Goal: Transaction & Acquisition: Purchase product/service

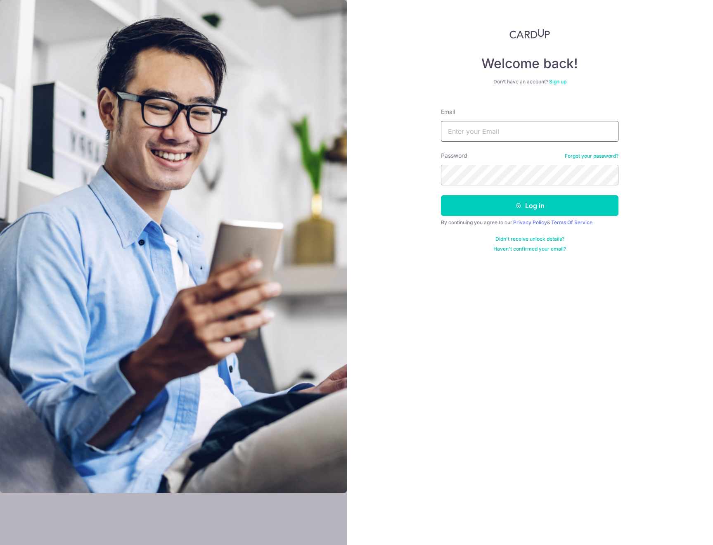
click at [471, 128] on input "Email" at bounding box center [530, 131] width 178 height 21
type input "[EMAIL_ADDRESS][DOMAIN_NAME]"
click at [494, 212] on button "Log in" at bounding box center [530, 205] width 178 height 21
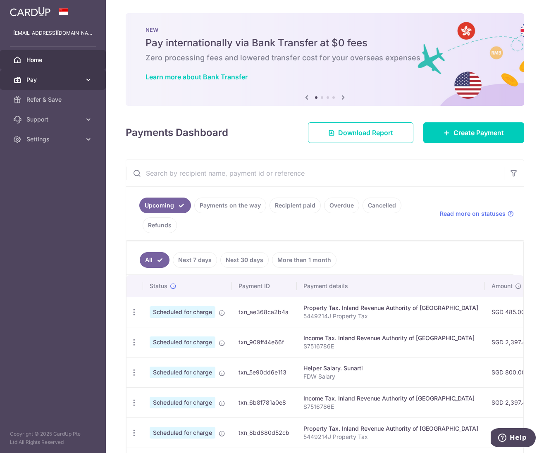
click at [87, 81] on icon at bounding box center [88, 80] width 8 height 8
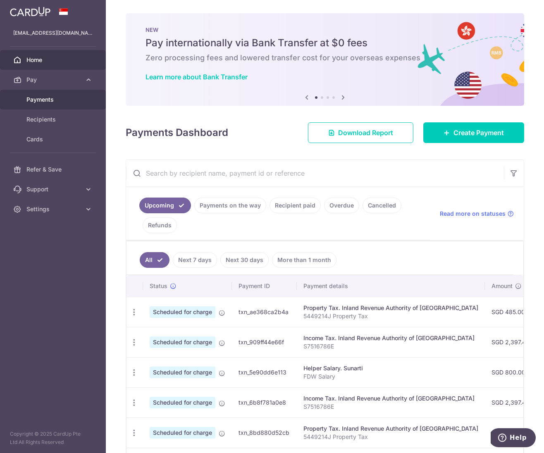
click at [47, 101] on span "Payments" at bounding box center [53, 99] width 55 height 8
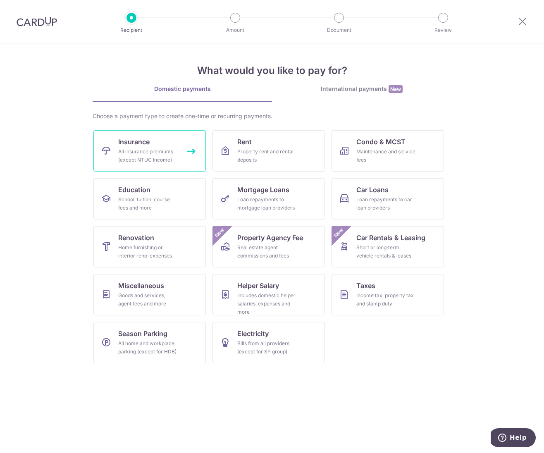
click at [137, 152] on div "All insurance premiums (except NTUC Income)" at bounding box center [147, 155] width 59 height 17
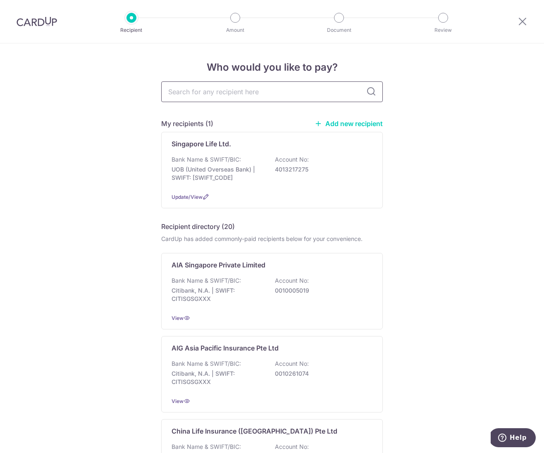
click at [207, 93] on input "text" at bounding box center [271, 91] width 221 height 21
type input "prudent"
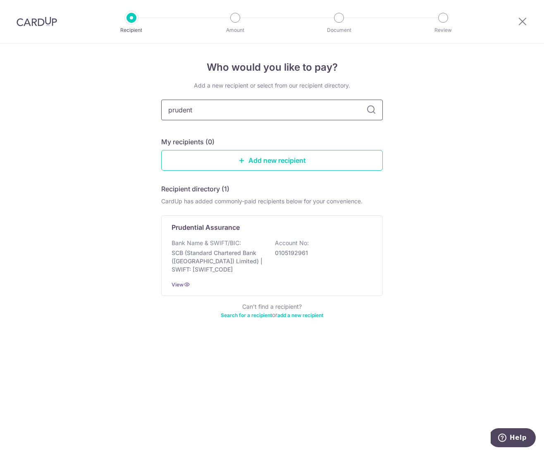
click at [217, 117] on input "prudent" at bounding box center [271, 110] width 221 height 21
click at [212, 242] on p "Bank Name & SWIFT/BIC:" at bounding box center [205, 243] width 69 height 8
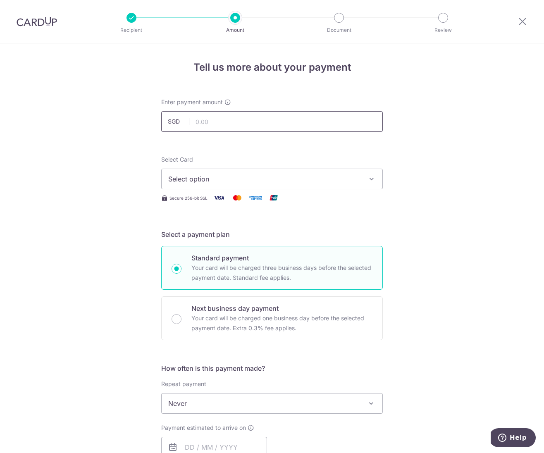
click at [208, 124] on input "text" at bounding box center [271, 121] width 221 height 21
type input "258.00"
click at [329, 149] on form "Enter payment amount SGD 258.00 258.00 Select Card Select option Add credit car…" at bounding box center [271, 425] width 221 height 654
click at [219, 174] on span "Select option" at bounding box center [264, 179] width 192 height 10
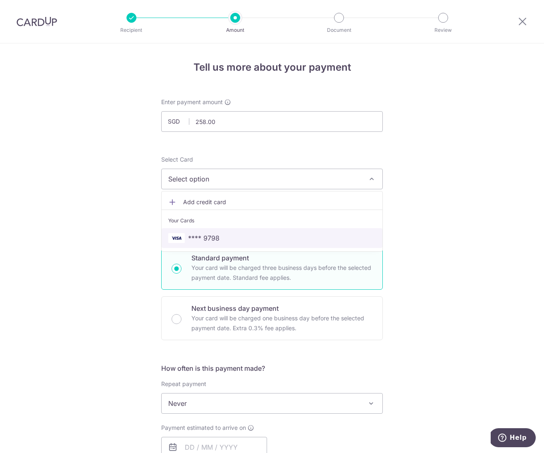
click at [210, 240] on span "**** 9798" at bounding box center [203, 238] width 31 height 10
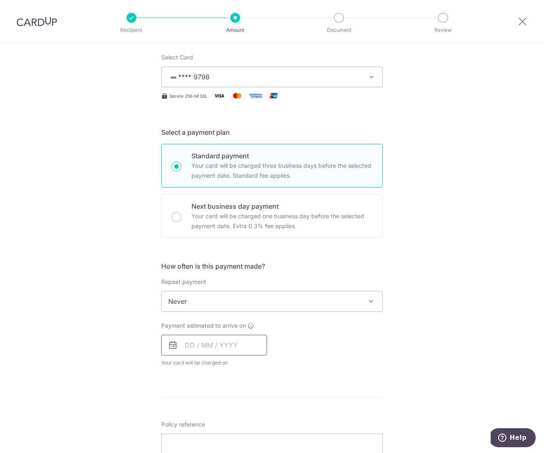
scroll to position [121, 0]
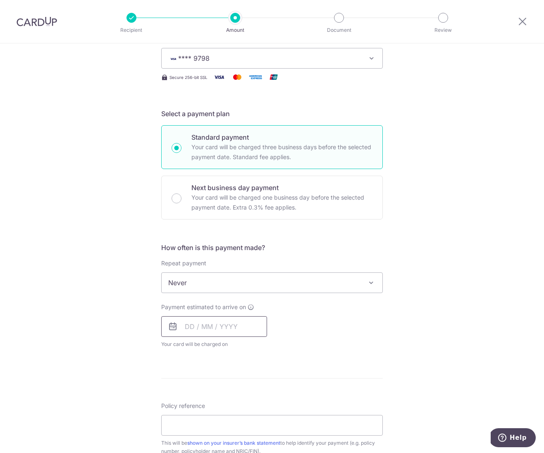
click at [213, 328] on input "text" at bounding box center [214, 326] width 106 height 21
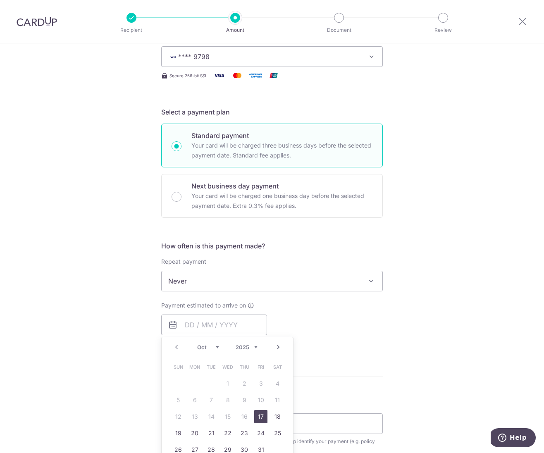
click at [261, 415] on link "17" at bounding box center [260, 416] width 13 height 13
type input "[DATE]"
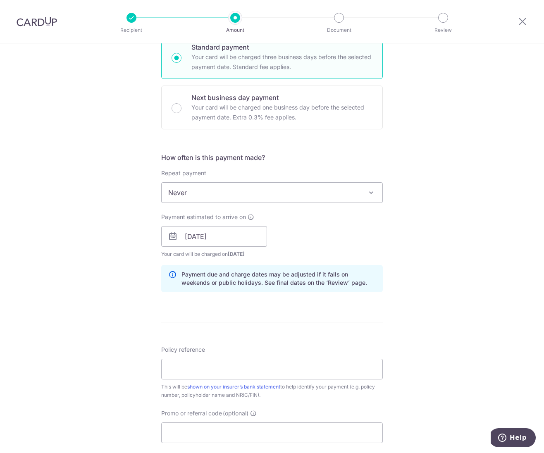
scroll to position [212, 0]
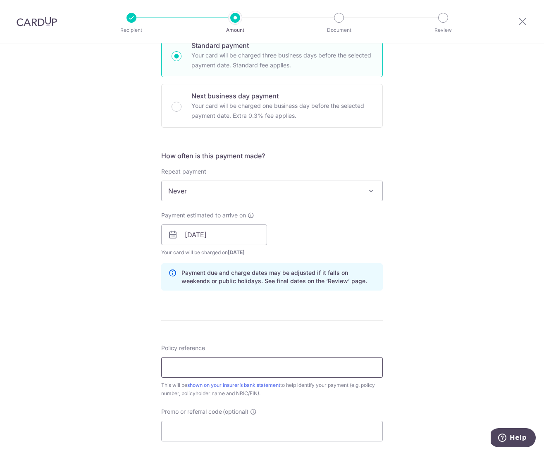
click at [195, 365] on input "Policy reference" at bounding box center [271, 367] width 221 height 21
paste input "A0996926"
type input "A0996926"
click at [200, 431] on input "Promo or referral code (optional)" at bounding box center [271, 431] width 221 height 21
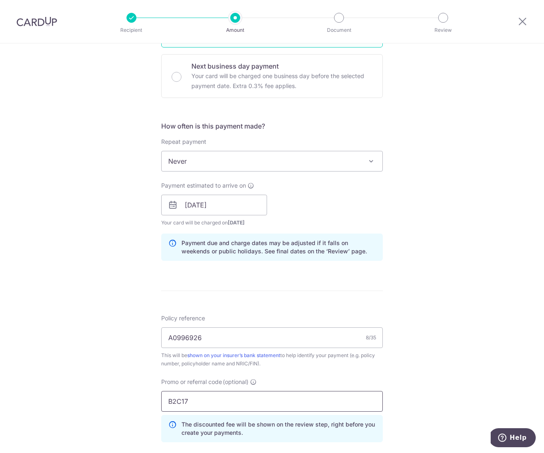
scroll to position [378, 0]
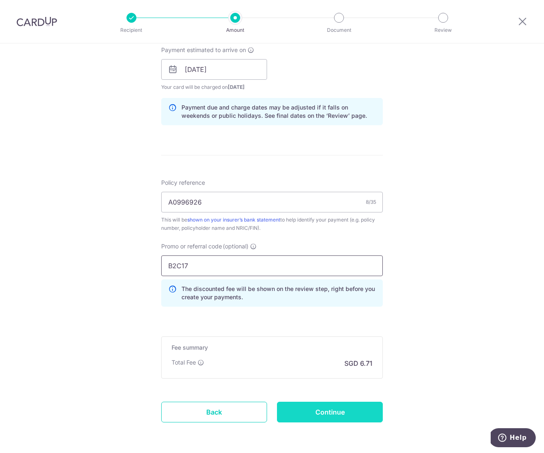
type input "B2C17"
click at [306, 411] on input "Continue" at bounding box center [330, 412] width 106 height 21
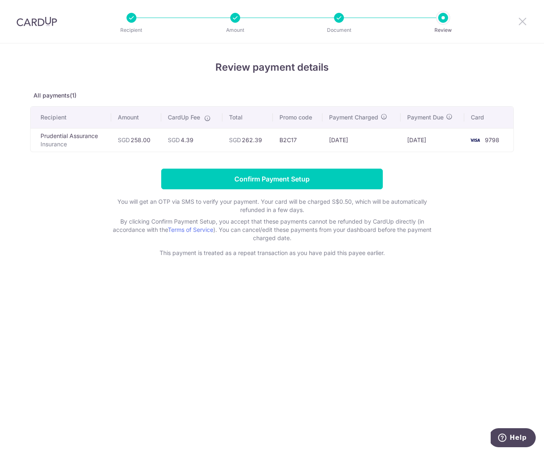
click at [521, 25] on icon at bounding box center [522, 21] width 10 height 10
click at [523, 19] on icon at bounding box center [522, 21] width 10 height 10
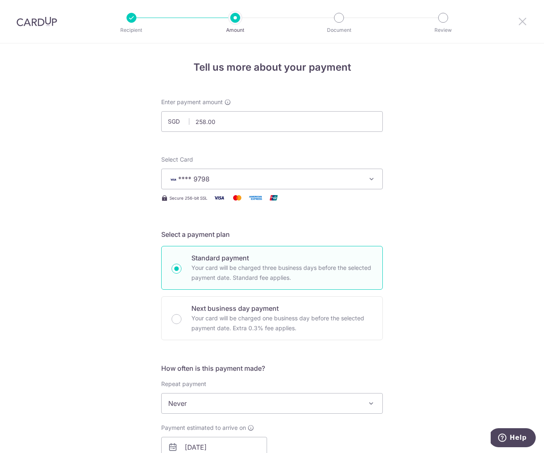
click at [523, 20] on icon at bounding box center [522, 21] width 10 height 10
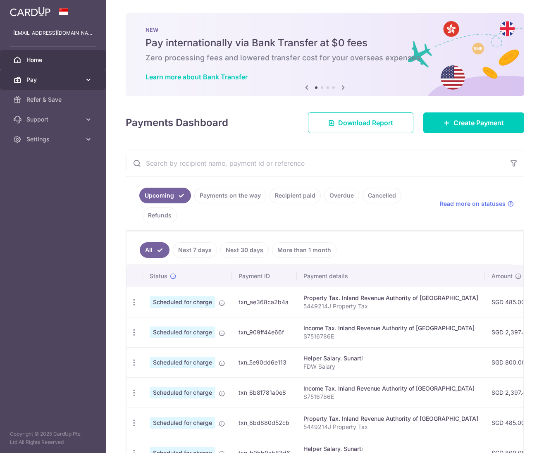
click at [91, 78] on icon at bounding box center [88, 80] width 8 height 8
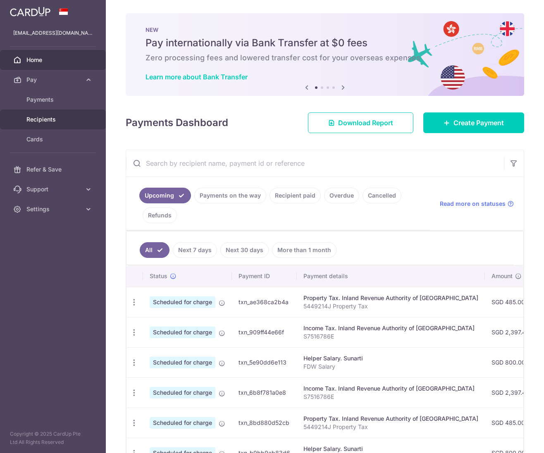
click at [49, 119] on span "Recipients" at bounding box center [53, 119] width 55 height 8
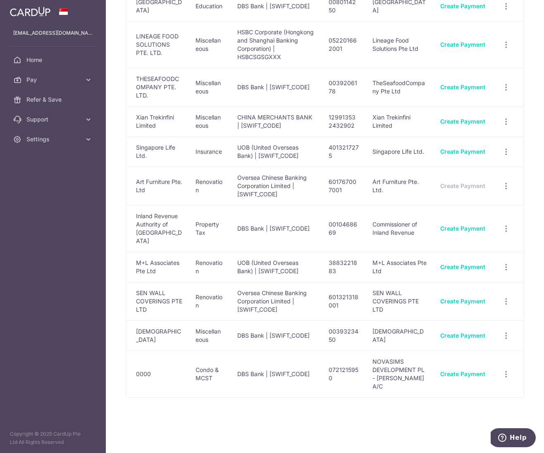
scroll to position [361, 0]
click at [88, 120] on icon at bounding box center [88, 119] width 8 height 8
click at [86, 79] on icon at bounding box center [88, 80] width 8 height 8
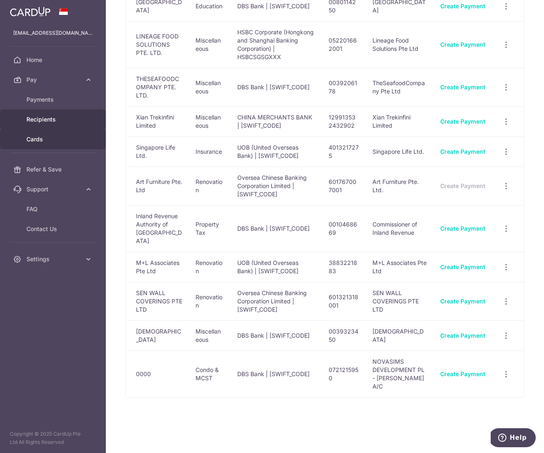
click at [47, 140] on span "Cards" at bounding box center [53, 139] width 55 height 8
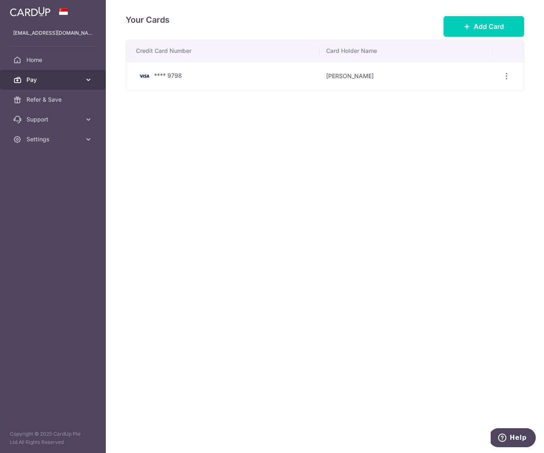
click at [81, 78] on span "Pay" at bounding box center [53, 80] width 55 height 8
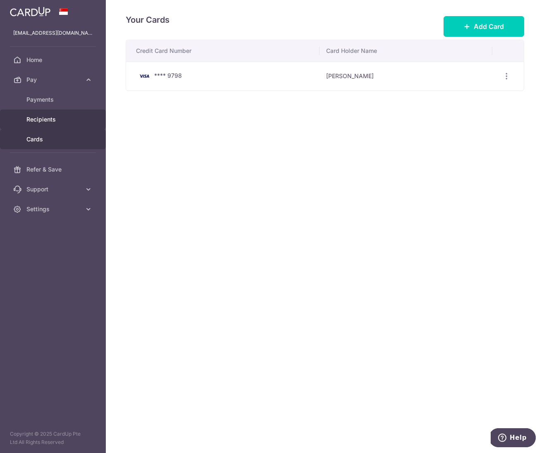
click at [46, 119] on span "Recipients" at bounding box center [53, 119] width 55 height 8
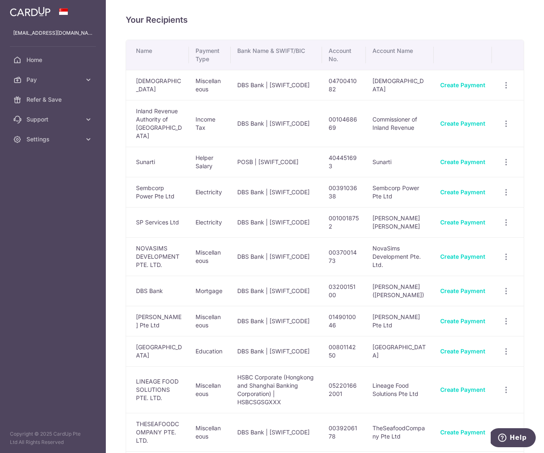
click at [288, 177] on td "POSB | [SWIFT_CODE]" at bounding box center [275, 162] width 91 height 30
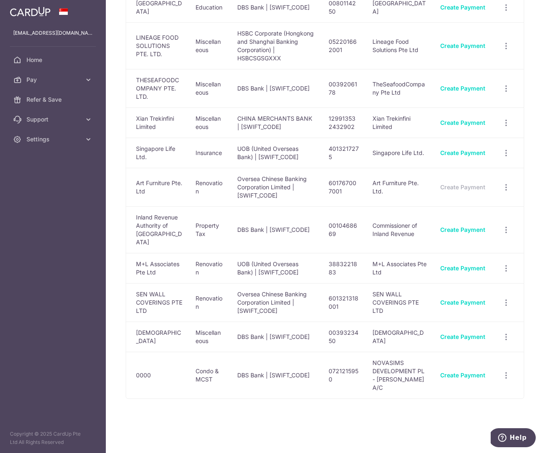
scroll to position [361, 0]
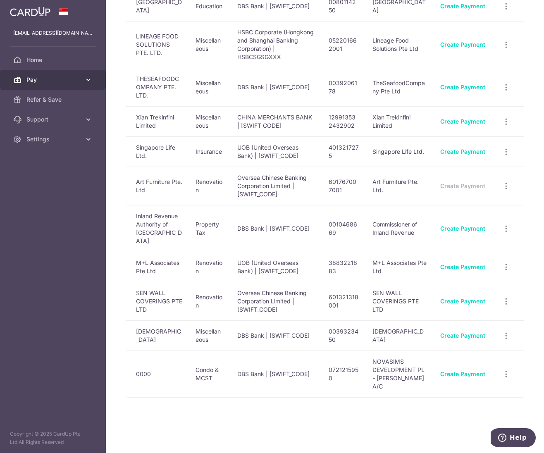
click at [93, 78] on link "Pay" at bounding box center [53, 80] width 106 height 20
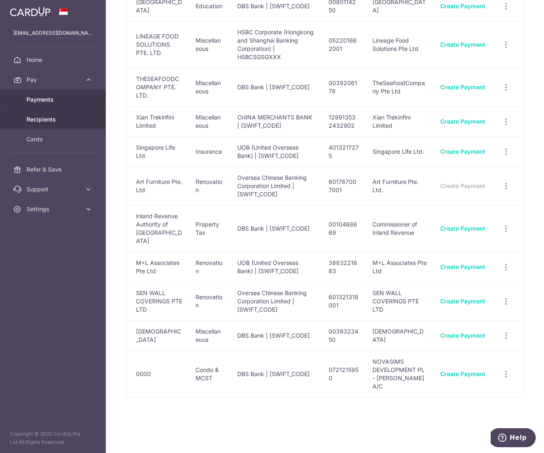
click at [54, 101] on span "Payments" at bounding box center [53, 99] width 55 height 8
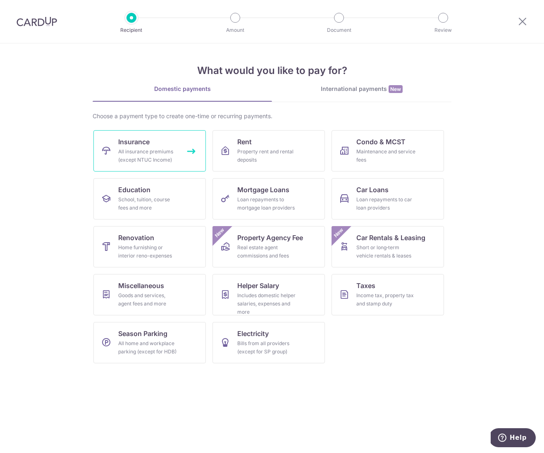
click at [156, 162] on div "All insurance premiums (except NTUC Income)" at bounding box center [147, 155] width 59 height 17
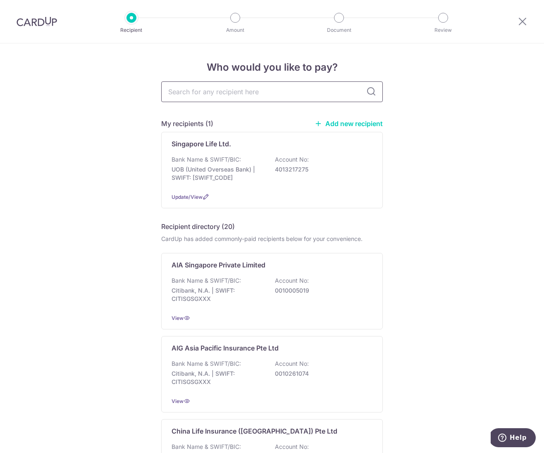
click at [209, 91] on input "text" at bounding box center [271, 91] width 221 height 21
type input "prudential"
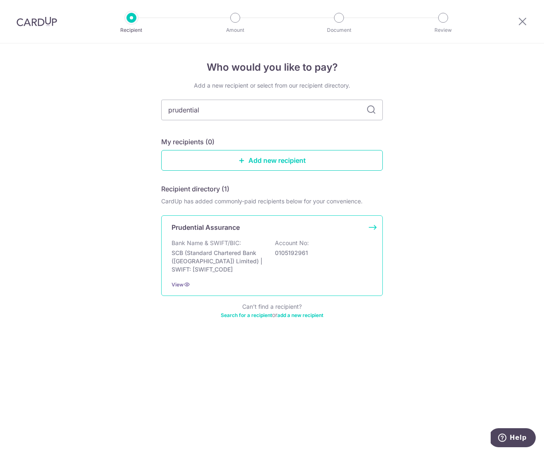
click at [223, 273] on div "Prudential Assurance Bank Name & SWIFT/BIC: SCB (Standard Chartered Bank (Singa…" at bounding box center [271, 255] width 221 height 81
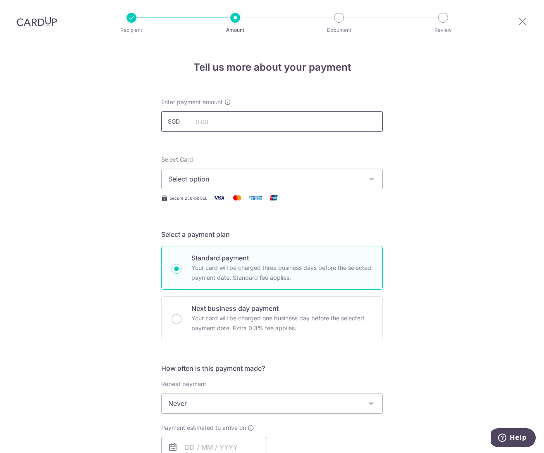
click at [228, 117] on input "text" at bounding box center [271, 121] width 221 height 21
type input "258.00"
click at [107, 217] on div "Tell us more about your payment Enter payment amount SGD 258.00 258.00 Select C…" at bounding box center [272, 416] width 544 height 747
click at [209, 184] on button "Select option" at bounding box center [271, 179] width 221 height 21
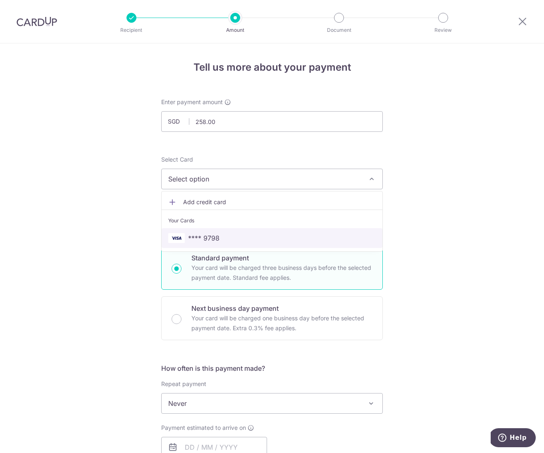
click at [209, 236] on span "**** 9798" at bounding box center [203, 238] width 31 height 10
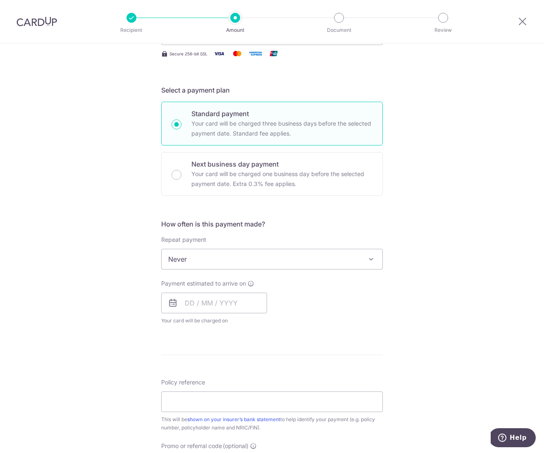
scroll to position [197, 0]
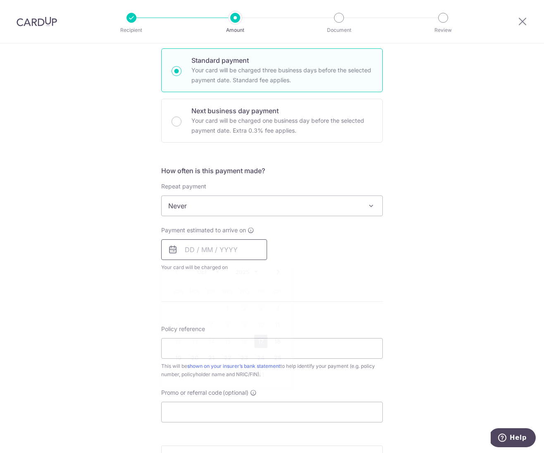
click at [230, 245] on input "text" at bounding box center [214, 249] width 106 height 21
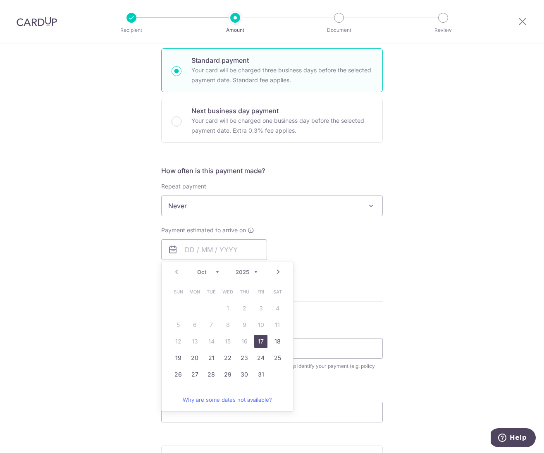
click at [259, 341] on link "17" at bounding box center [260, 341] width 13 height 13
type input "[DATE]"
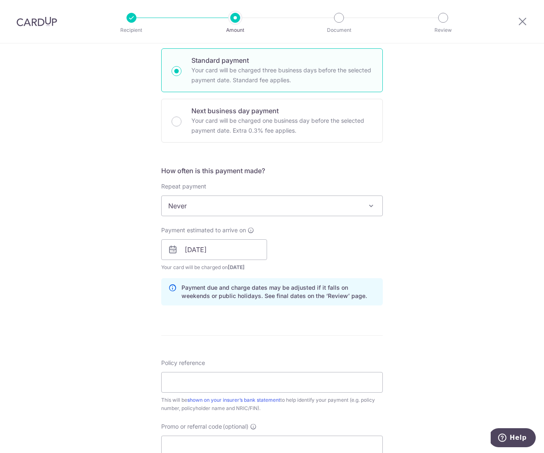
click at [366, 254] on div "Payment estimated to arrive on 17/10/2025 Prev Next Oct Nov Dec 2025 2026 2027 …" at bounding box center [271, 248] width 231 height 45
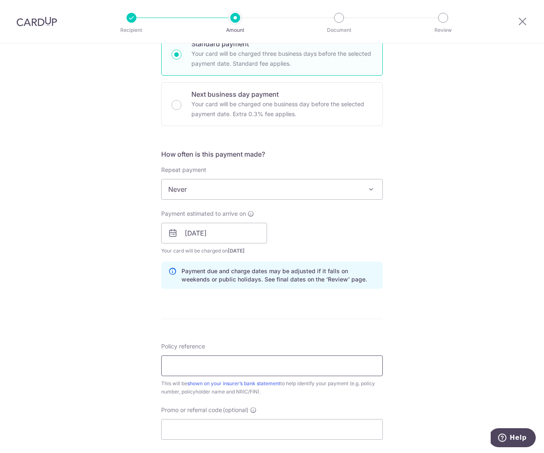
scroll to position [216, 0]
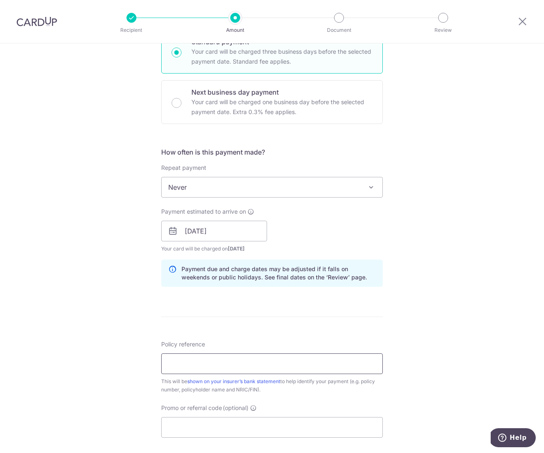
click at [198, 368] on input "Policy reference" at bounding box center [271, 363] width 221 height 21
paste input "A0996926"
type input "A0996926"
click at [185, 427] on input "Promo or referral code (optional)" at bounding box center [271, 427] width 221 height 21
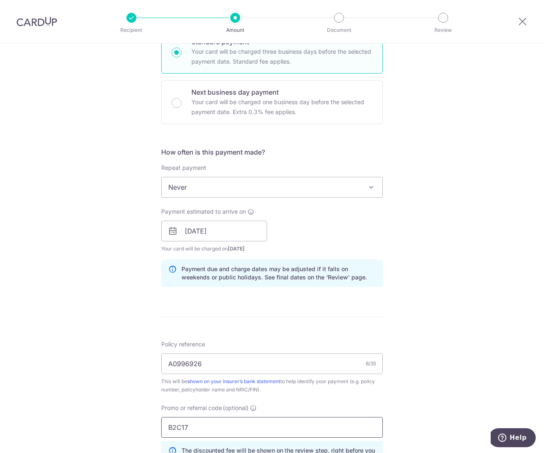
type input "B2C17"
click at [121, 418] on div "Tell us more about your payment Enter payment amount SGD 258.00 258.00 Select C…" at bounding box center [272, 236] width 544 height 818
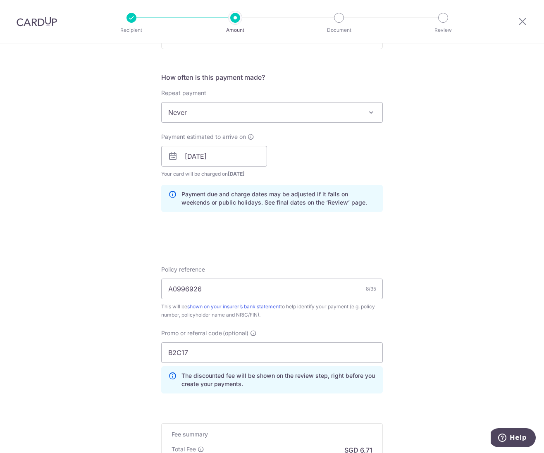
scroll to position [409, 0]
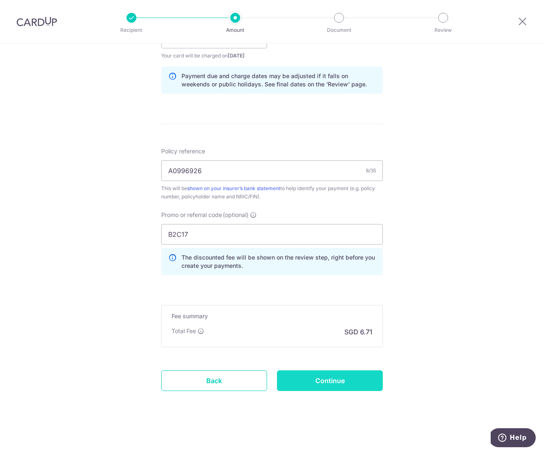
click at [330, 379] on input "Continue" at bounding box center [330, 380] width 106 height 21
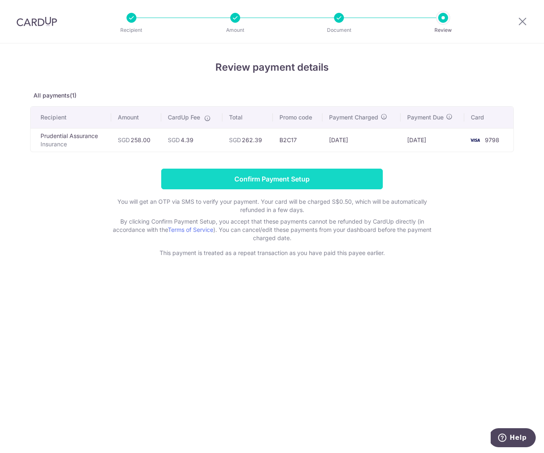
click at [258, 183] on input "Confirm Payment Setup" at bounding box center [271, 179] width 221 height 21
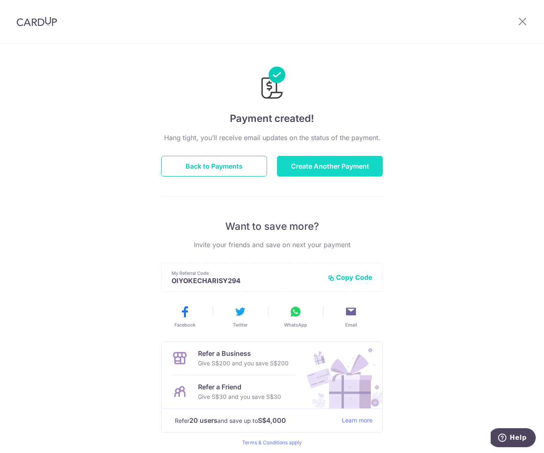
click at [329, 169] on button "Create Another Payment" at bounding box center [330, 166] width 106 height 21
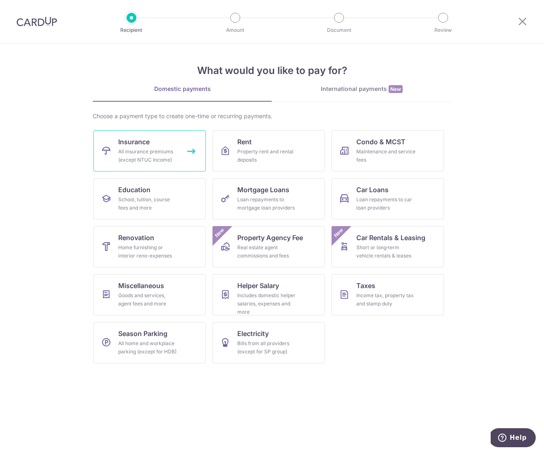
click at [154, 158] on div "All insurance premiums (except NTUC Income)" at bounding box center [147, 155] width 59 height 17
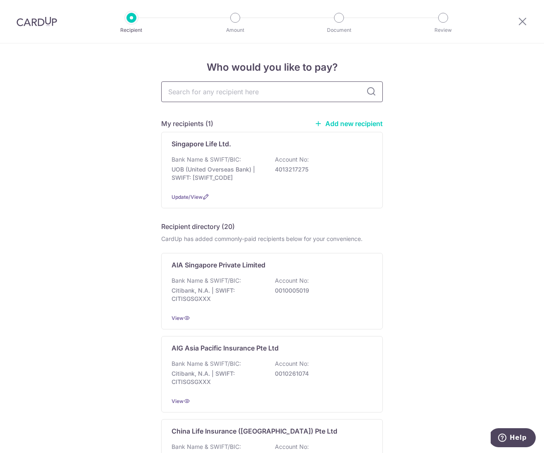
click at [208, 96] on input "text" at bounding box center [271, 91] width 221 height 21
type input "prudential"
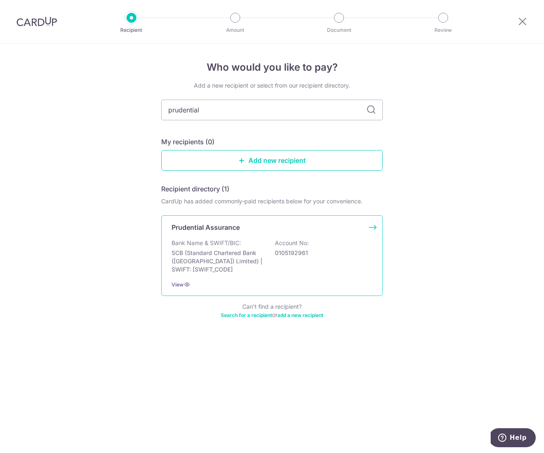
click at [247, 277] on div "Prudential Assurance Bank Name & SWIFT/BIC: SCB (Standard Chartered Bank (Singa…" at bounding box center [271, 255] width 221 height 81
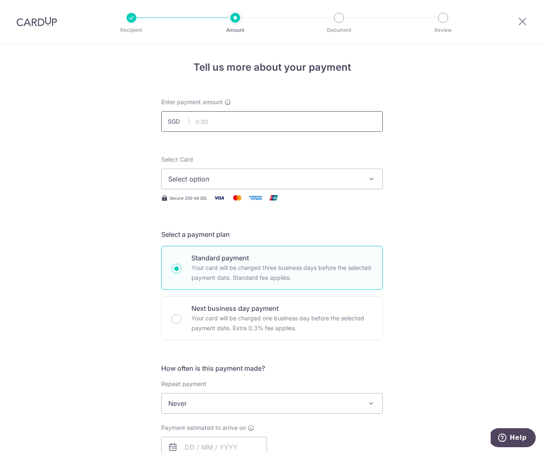
click at [218, 124] on input "text" at bounding box center [271, 121] width 221 height 21
click at [246, 123] on input "text" at bounding box center [271, 121] width 221 height 21
type input "209.00"
click at [86, 192] on div "Tell us more about your payment Enter payment amount SGD 209.00 209.00 Select C…" at bounding box center [272, 416] width 544 height 747
click at [198, 186] on button "Select option" at bounding box center [271, 179] width 221 height 21
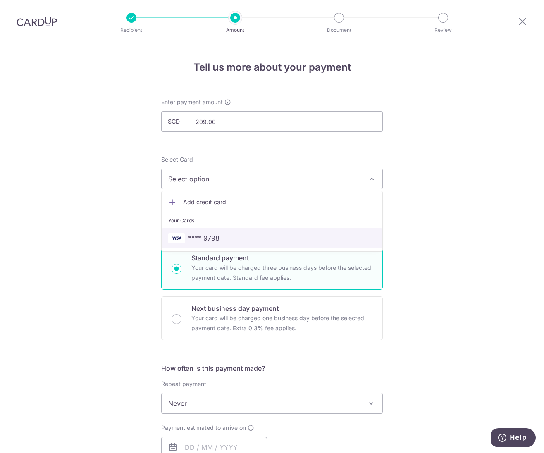
click at [198, 238] on span "**** 9798" at bounding box center [203, 238] width 31 height 10
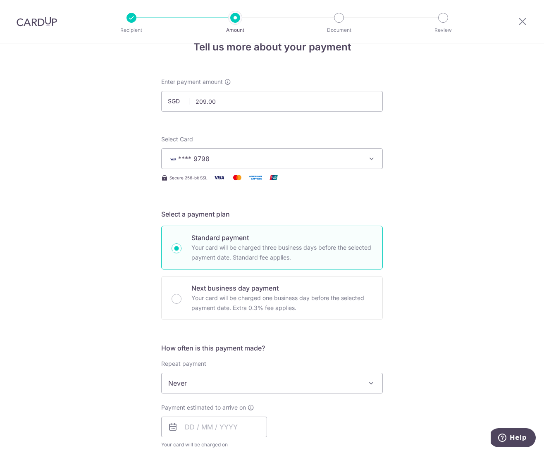
scroll to position [21, 0]
click at [197, 428] on input "text" at bounding box center [214, 426] width 106 height 21
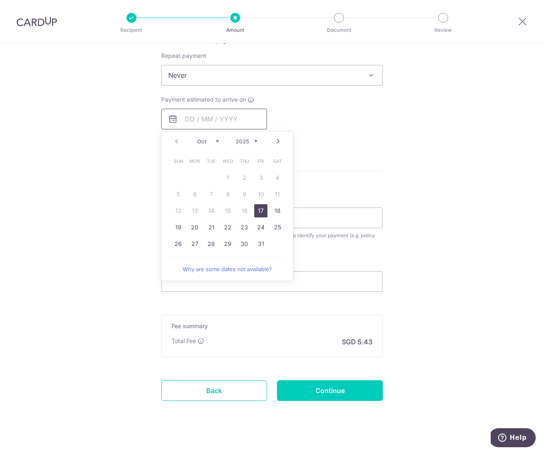
scroll to position [338, 0]
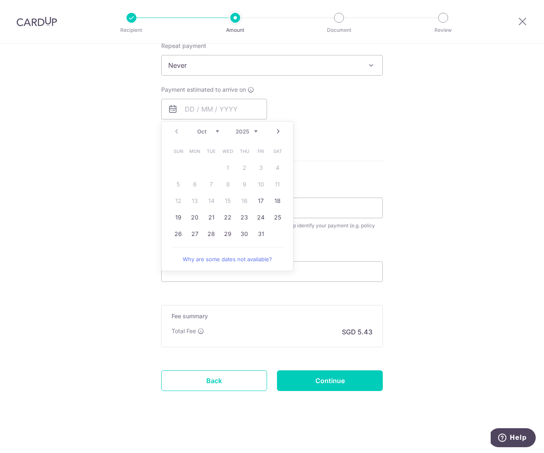
click at [144, 244] on div "Tell us more about your payment Enter payment amount SGD 209.00 209.00 Select C…" at bounding box center [272, 78] width 544 height 747
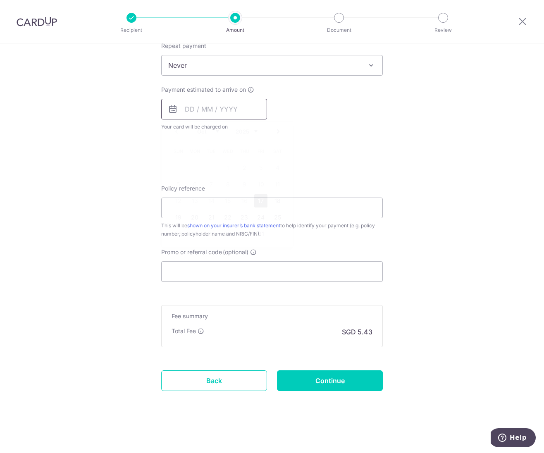
click at [197, 112] on input "text" at bounding box center [214, 109] width 106 height 21
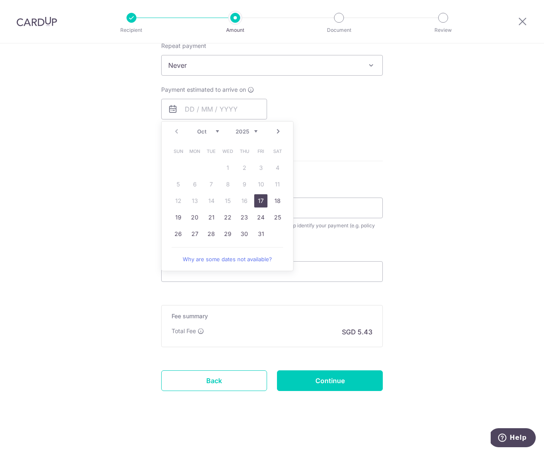
click at [262, 202] on link "17" at bounding box center [260, 200] width 13 height 13
type input "[DATE]"
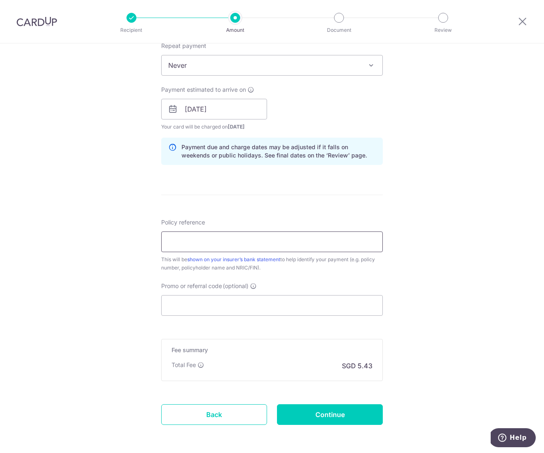
click at [183, 240] on input "Policy reference" at bounding box center [271, 241] width 221 height 21
paste input "A4794612"
type input "A4794612"
click at [181, 306] on input "Promo or referral code (optional)" at bounding box center [271, 305] width 221 height 21
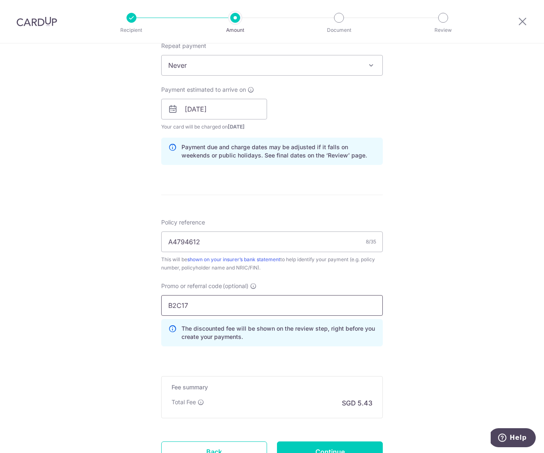
type input "B2C17"
click at [105, 340] on div "Tell us more about your payment Enter payment amount SGD 209.00 209.00 Select C…" at bounding box center [272, 114] width 544 height 818
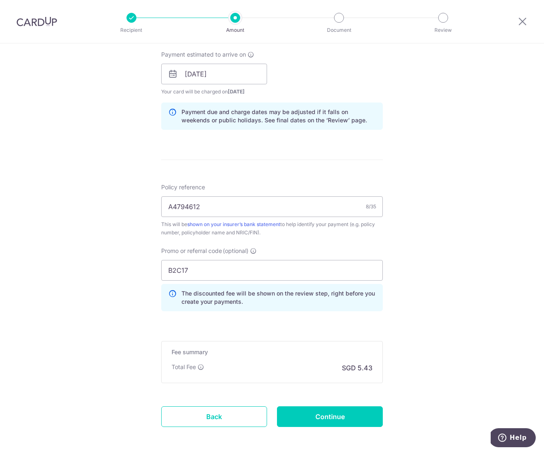
scroll to position [407, 0]
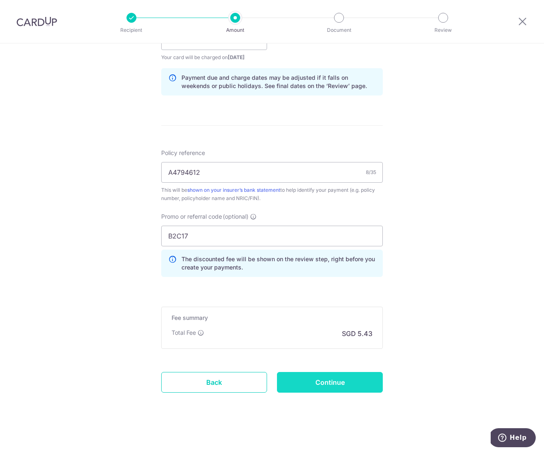
click at [316, 385] on input "Continue" at bounding box center [330, 382] width 106 height 21
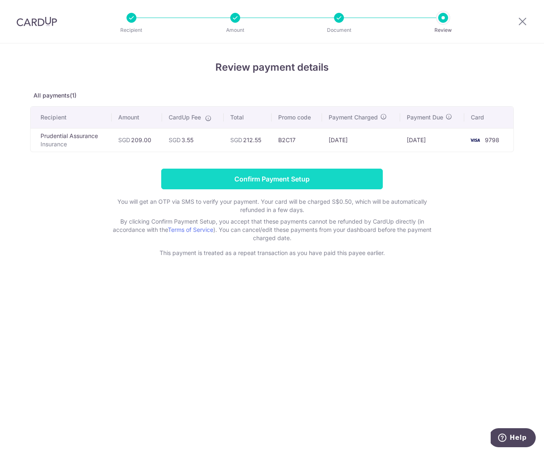
click at [255, 176] on input "Confirm Payment Setup" at bounding box center [271, 179] width 221 height 21
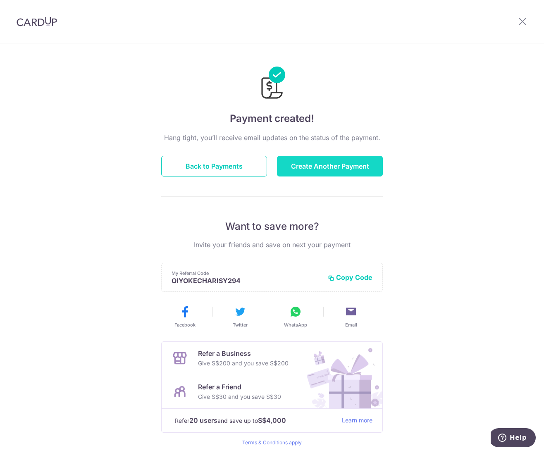
click at [320, 170] on button "Create Another Payment" at bounding box center [330, 166] width 106 height 21
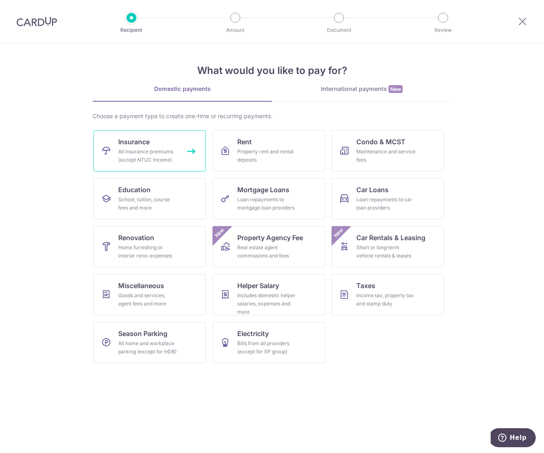
click at [166, 162] on div "All insurance premiums (except NTUC Income)" at bounding box center [147, 155] width 59 height 17
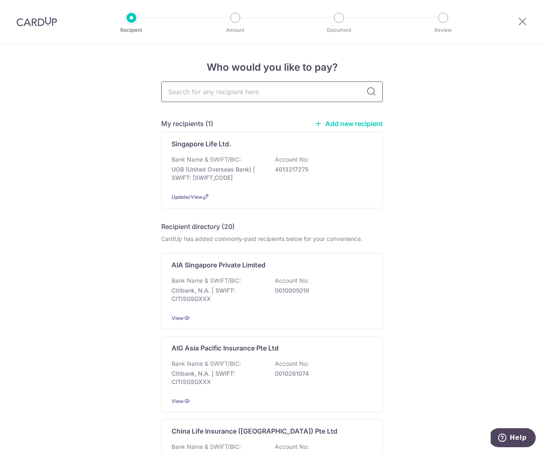
click at [205, 90] on input "text" at bounding box center [271, 91] width 221 height 21
type input "prudential"
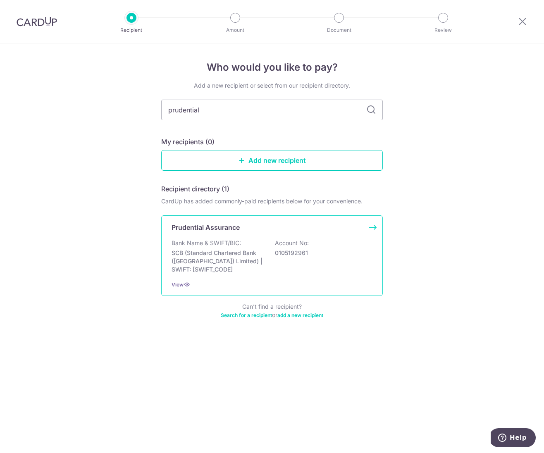
click at [278, 250] on p "0105192961" at bounding box center [321, 253] width 93 height 8
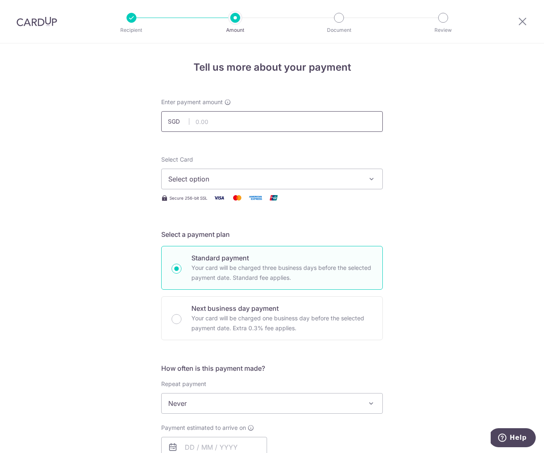
click at [227, 120] on input "text" at bounding box center [271, 121] width 221 height 21
paste input "442.75"
type input "442.75"
click at [219, 177] on span "Select option" at bounding box center [264, 179] width 192 height 10
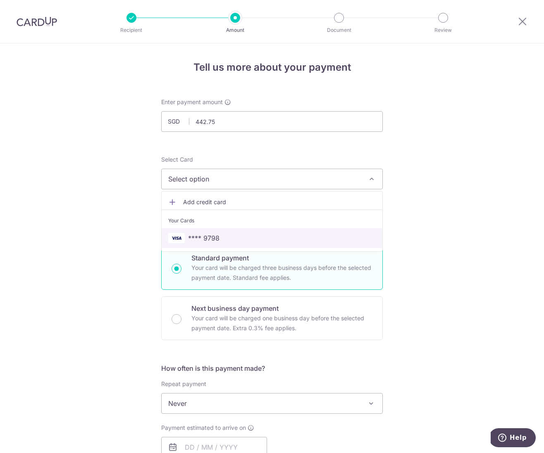
click at [204, 235] on span "**** 9798" at bounding box center [203, 238] width 31 height 10
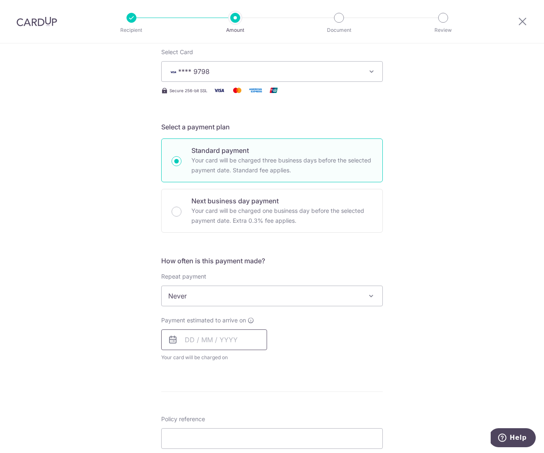
scroll to position [109, 0]
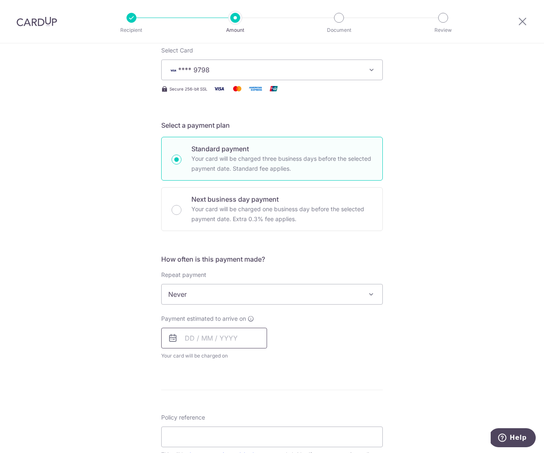
drag, startPoint x: 206, startPoint y: 342, endPoint x: 210, endPoint y: 342, distance: 4.6
click at [206, 342] on input "text" at bounding box center [214, 338] width 106 height 21
click at [259, 429] on link "17" at bounding box center [260, 429] width 13 height 13
type input "[DATE]"
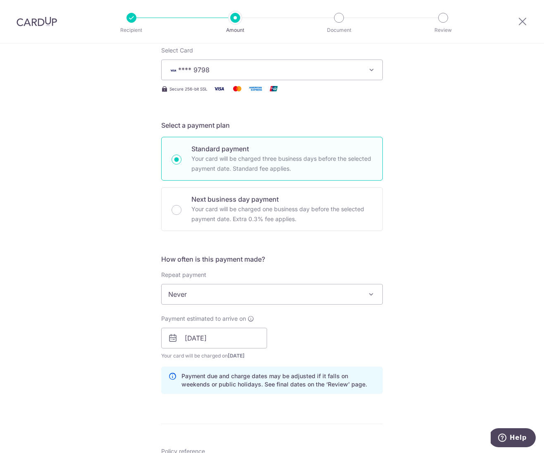
click at [331, 340] on div "Payment estimated to arrive on 17/10/2025 Prev Next Oct Nov Dec 2025 2026 2027 …" at bounding box center [271, 336] width 231 height 45
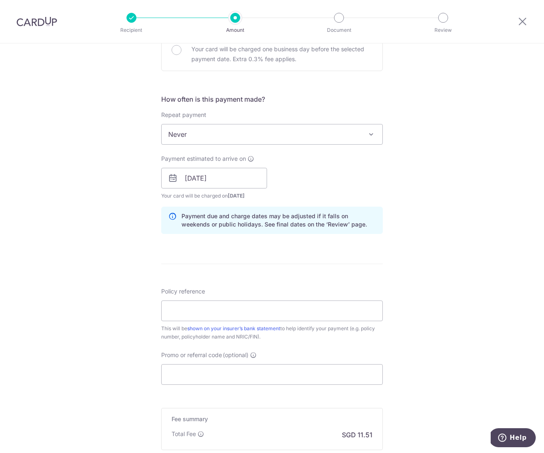
scroll to position [312, 0]
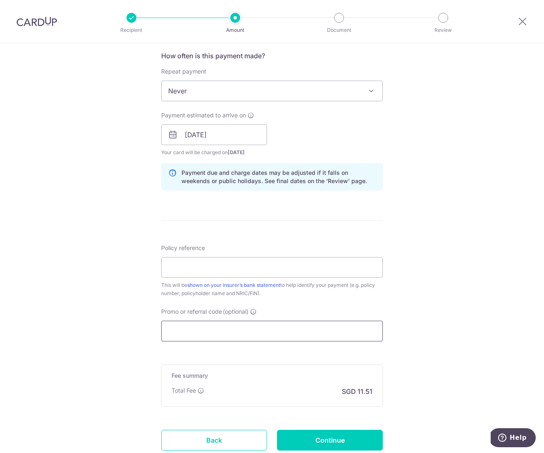
click at [202, 335] on input "Promo or referral code (optional)" at bounding box center [271, 331] width 221 height 21
click at [187, 269] on input "Policy reference" at bounding box center [271, 267] width 221 height 21
paste input "A4643368"
type input "A4643368"
click at [178, 333] on input "Promo or referral code (optional)" at bounding box center [271, 331] width 221 height 21
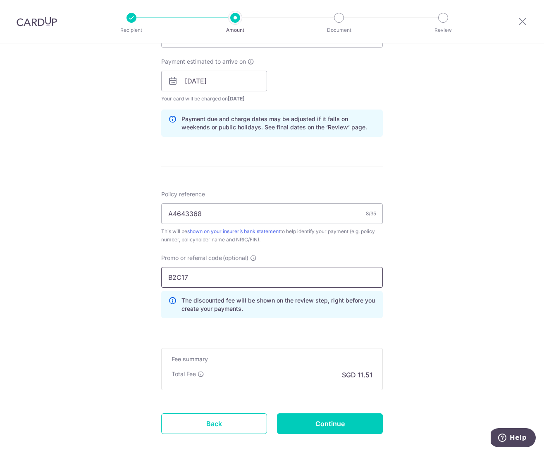
scroll to position [409, 0]
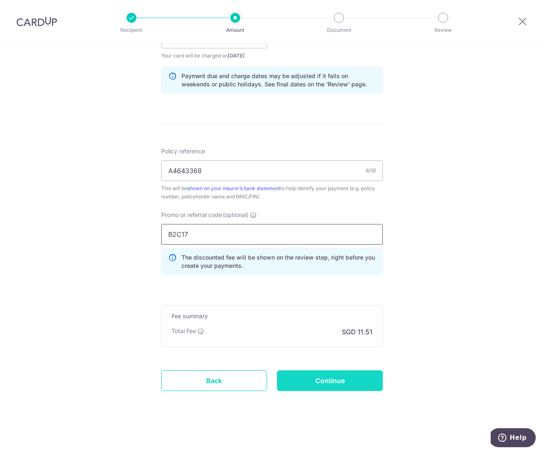
type input "B2C17"
click at [314, 383] on input "Continue" at bounding box center [330, 380] width 106 height 21
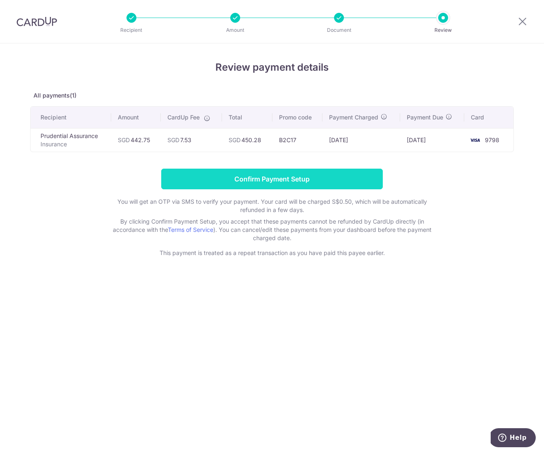
click at [255, 181] on input "Confirm Payment Setup" at bounding box center [271, 179] width 221 height 21
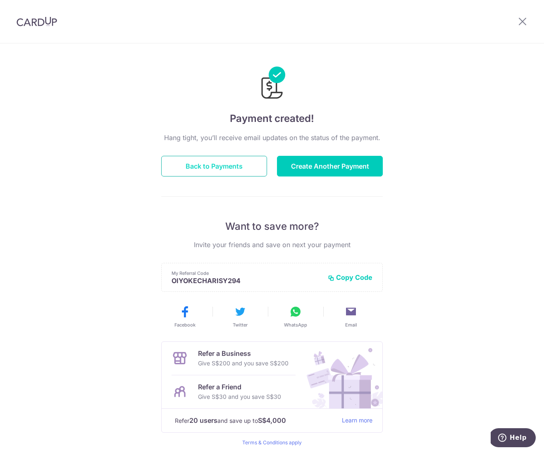
click at [207, 164] on button "Back to Payments" at bounding box center [214, 166] width 106 height 21
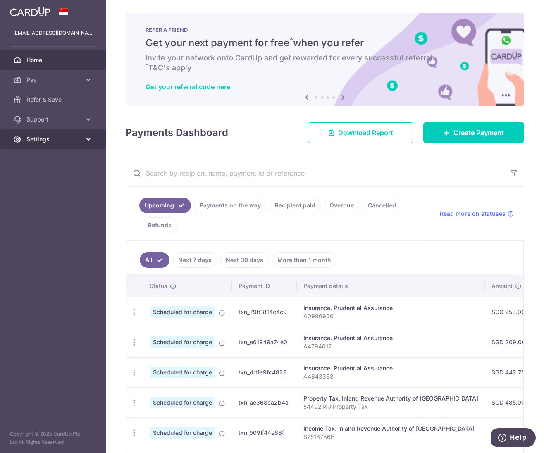
click at [88, 140] on icon at bounding box center [88, 139] width 8 height 8
click at [43, 179] on span "Logout" at bounding box center [53, 179] width 55 height 8
